Goal: Task Accomplishment & Management: Complete application form

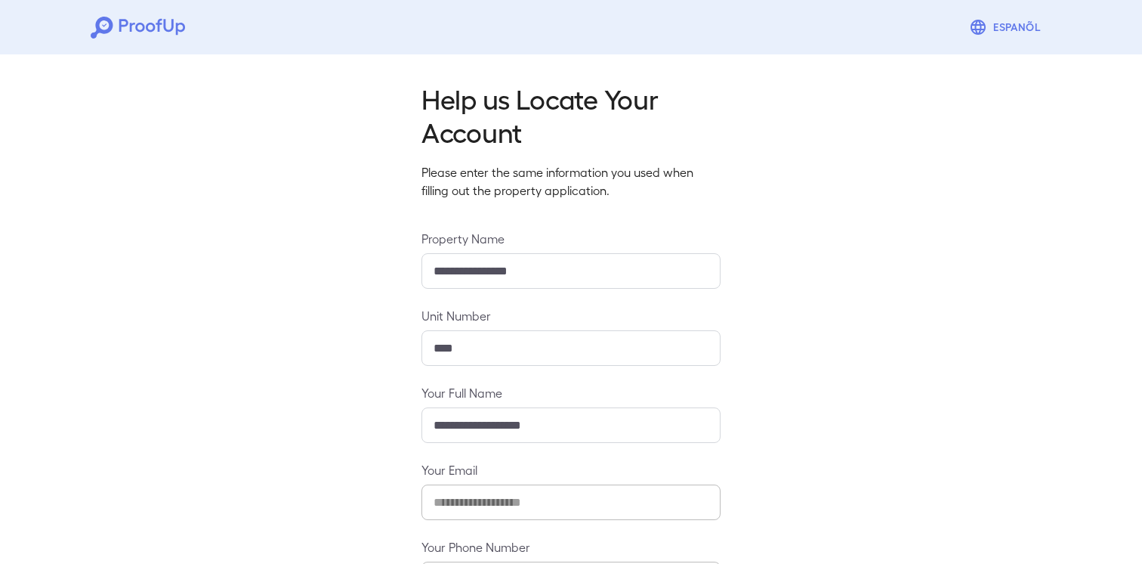
scroll to position [121, 0]
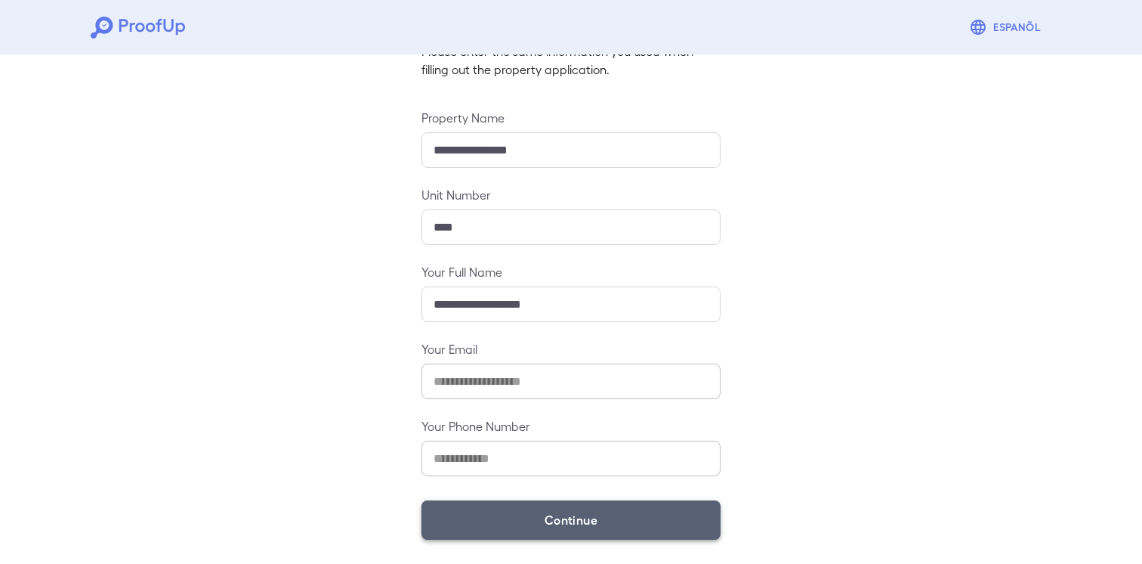
click at [632, 507] on button "Continue" at bounding box center [571, 519] width 299 height 39
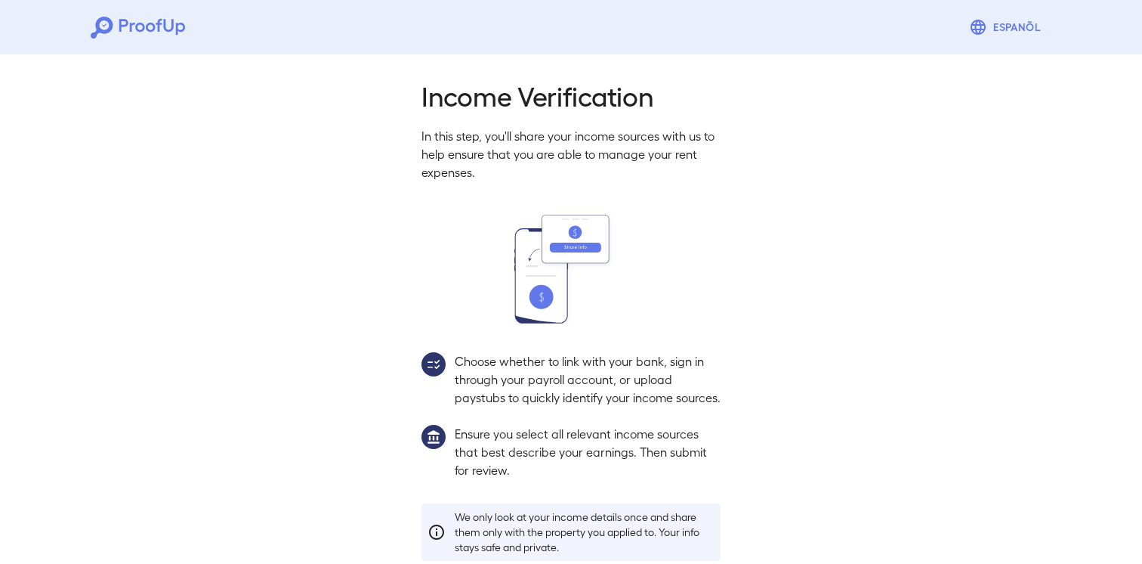
click at [631, 508] on div "Income Verification In this step, you'll share your income sources with us to h…" at bounding box center [570, 348] width 335 height 539
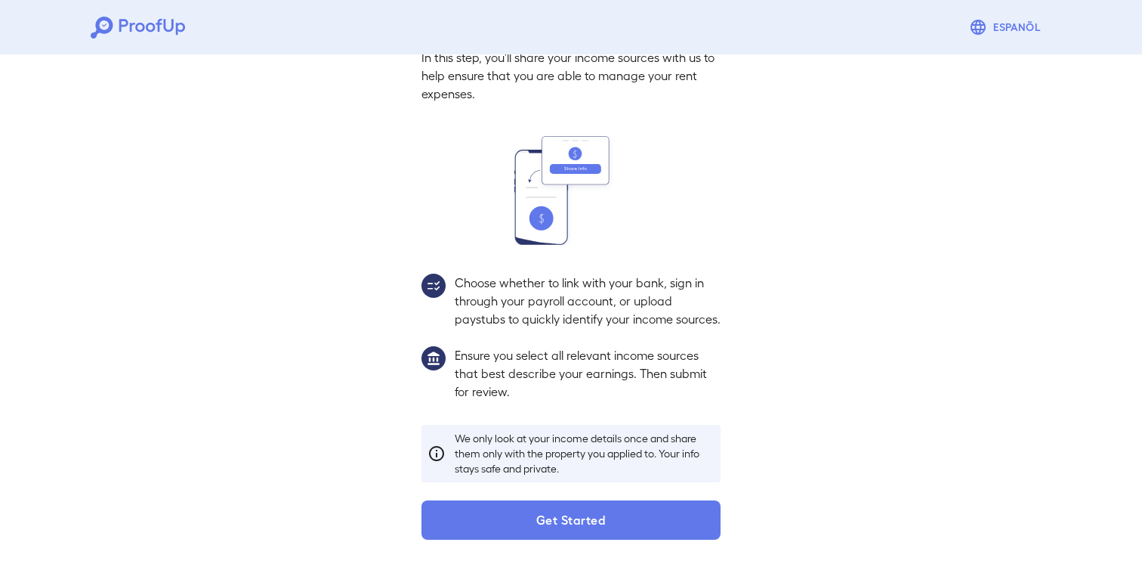
click at [631, 509] on button "Get Started" at bounding box center [571, 519] width 299 height 39
